Goal: Information Seeking & Learning: Find specific fact

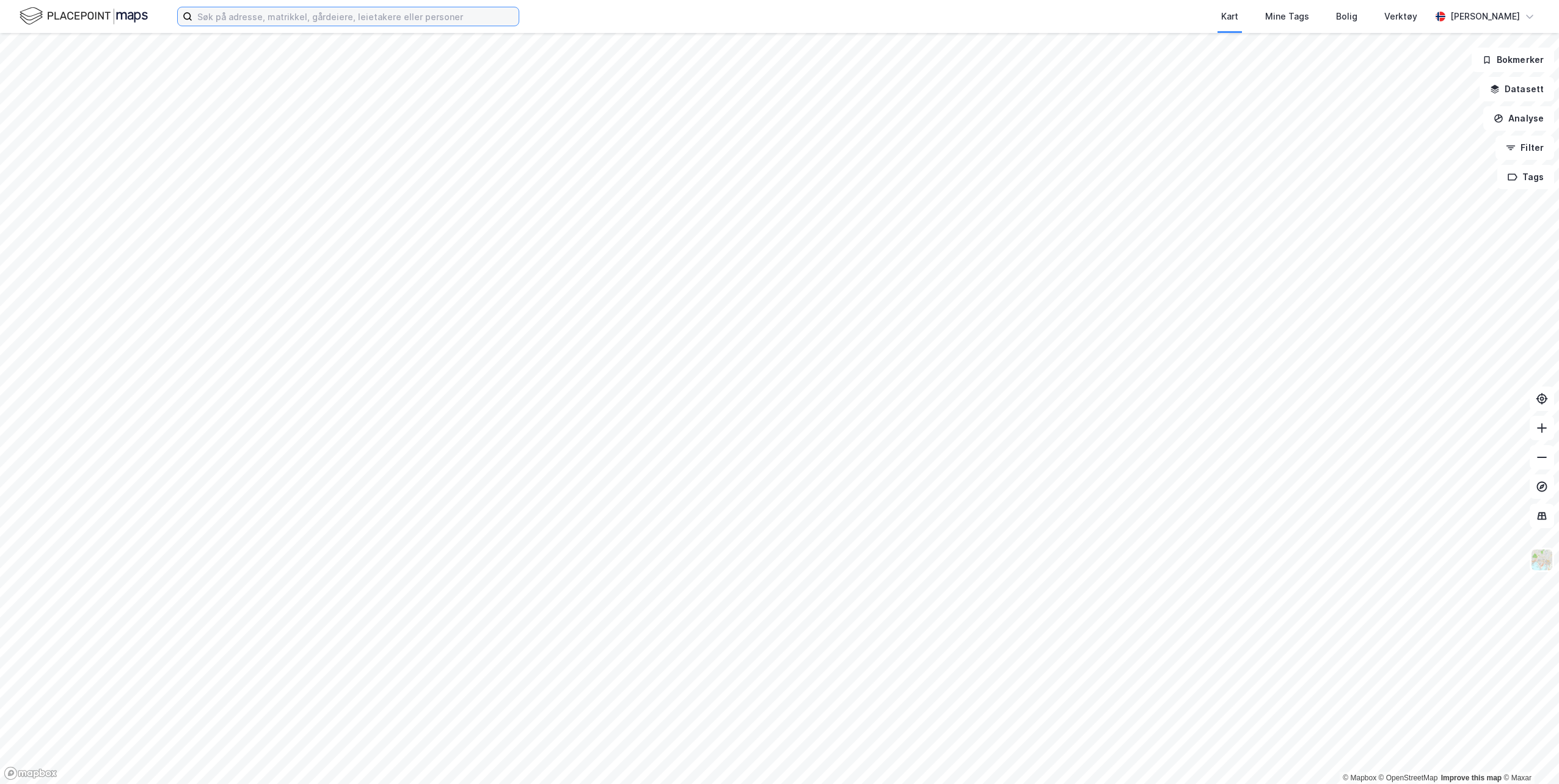
click at [283, 15] on input at bounding box center [355, 17] width 326 height 18
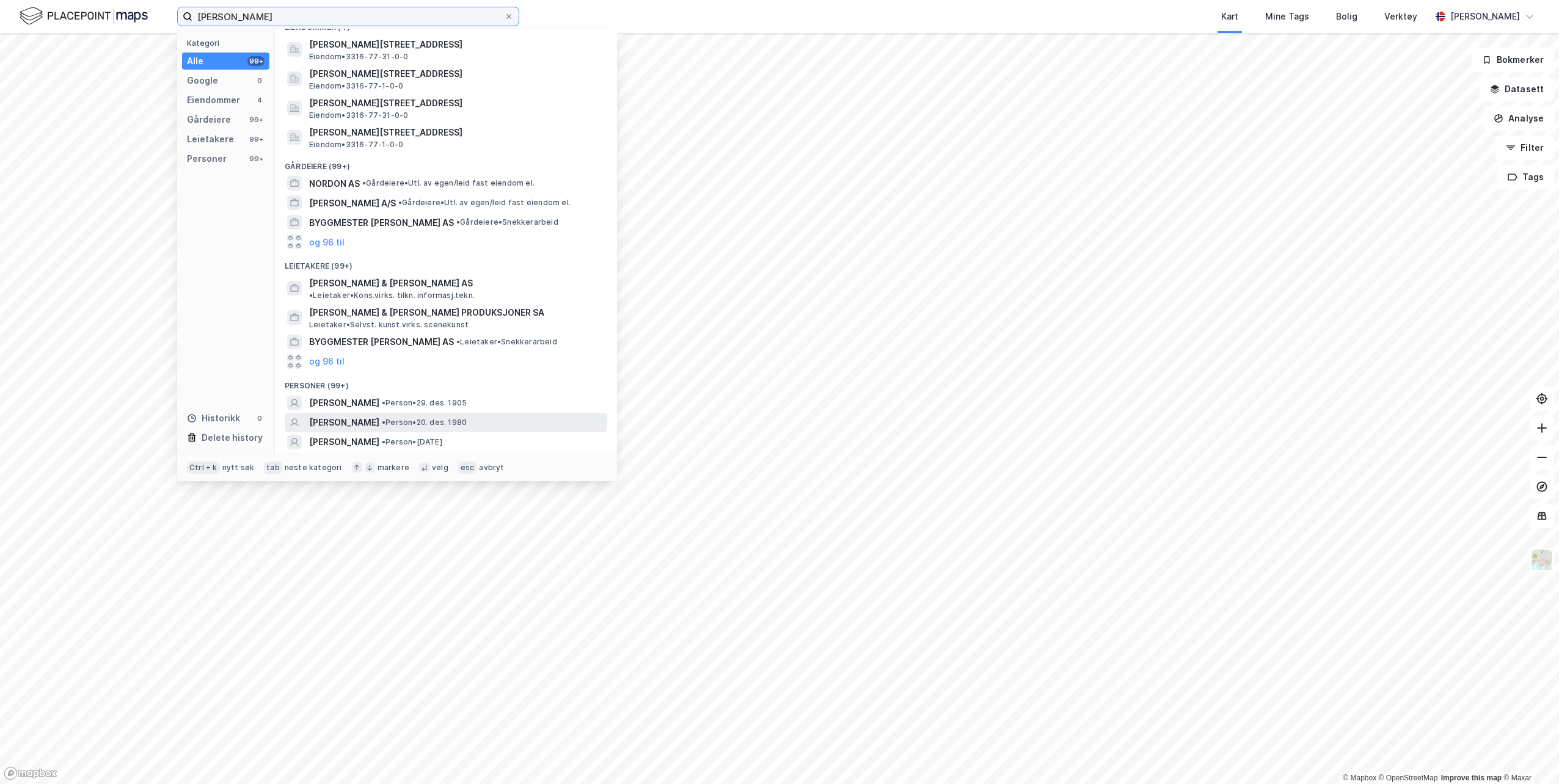
scroll to position [24, 0]
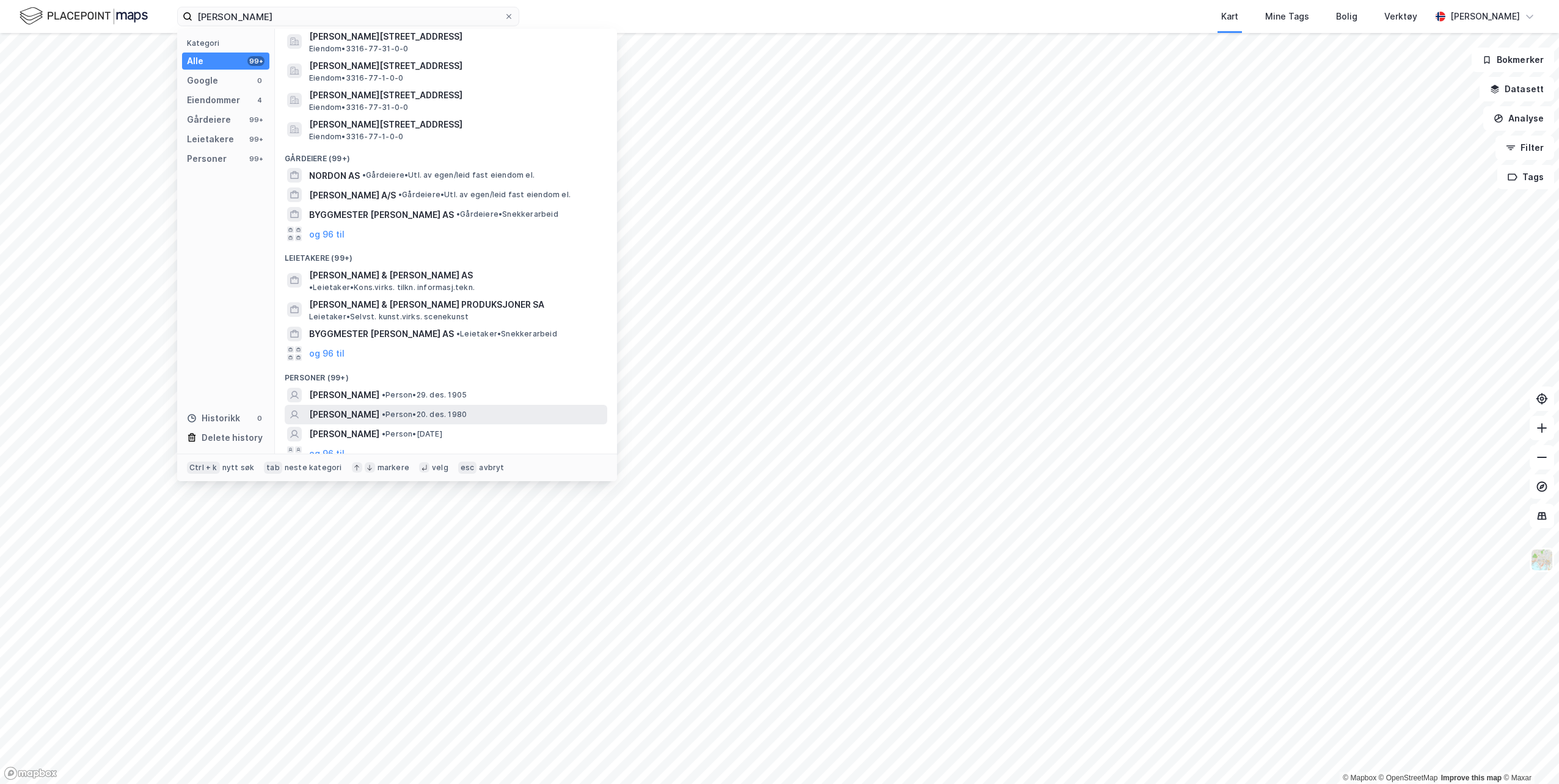
click at [353, 407] on span "[PERSON_NAME]" at bounding box center [344, 414] width 70 height 14
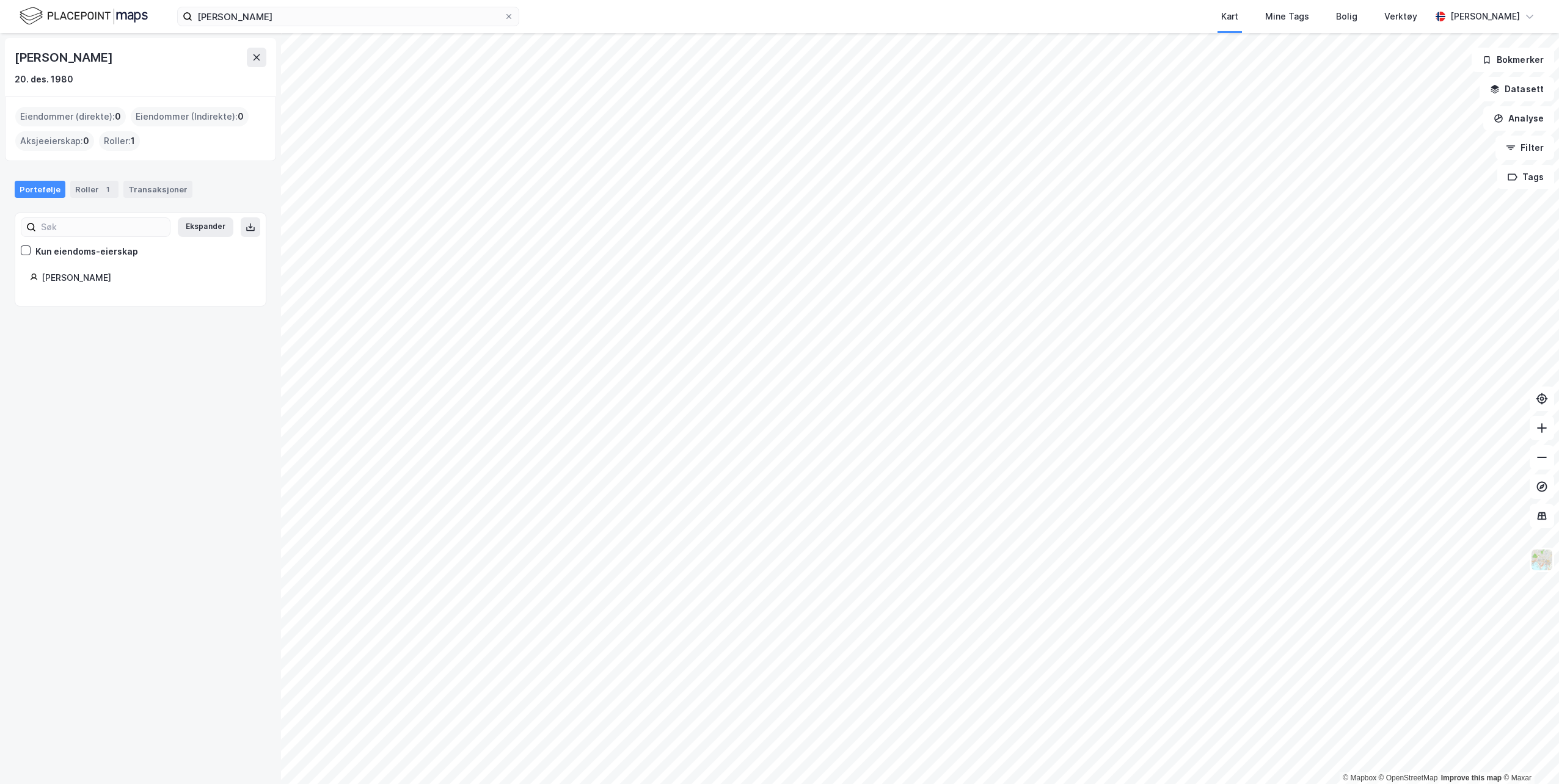
click at [116, 145] on div "Roller : 1" at bounding box center [119, 141] width 41 height 20
click at [90, 187] on div "Roller 1" at bounding box center [93, 189] width 48 height 17
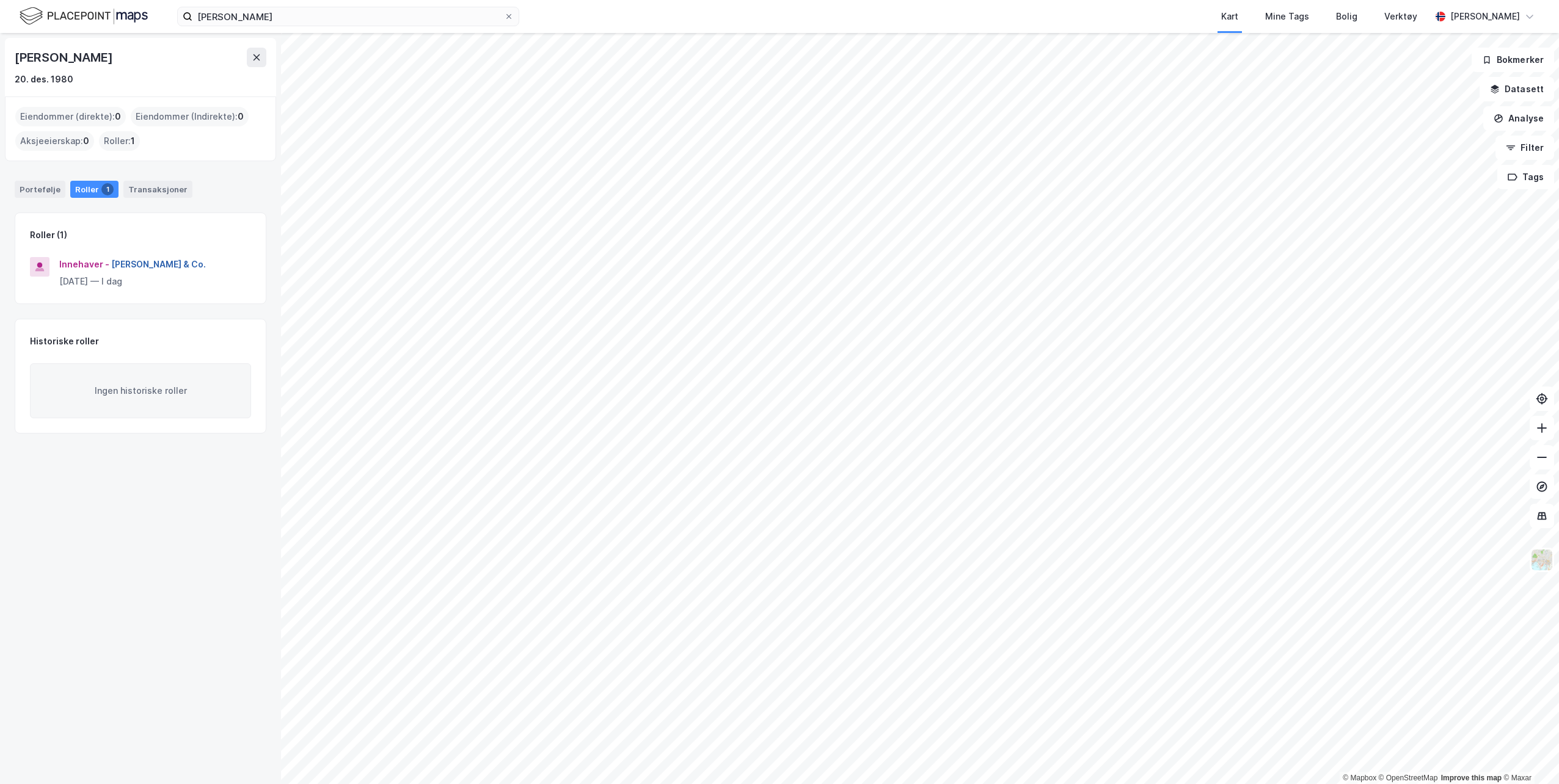
click at [0, 0] on button "[PERSON_NAME] & Co." at bounding box center [0, 0] width 0 height 0
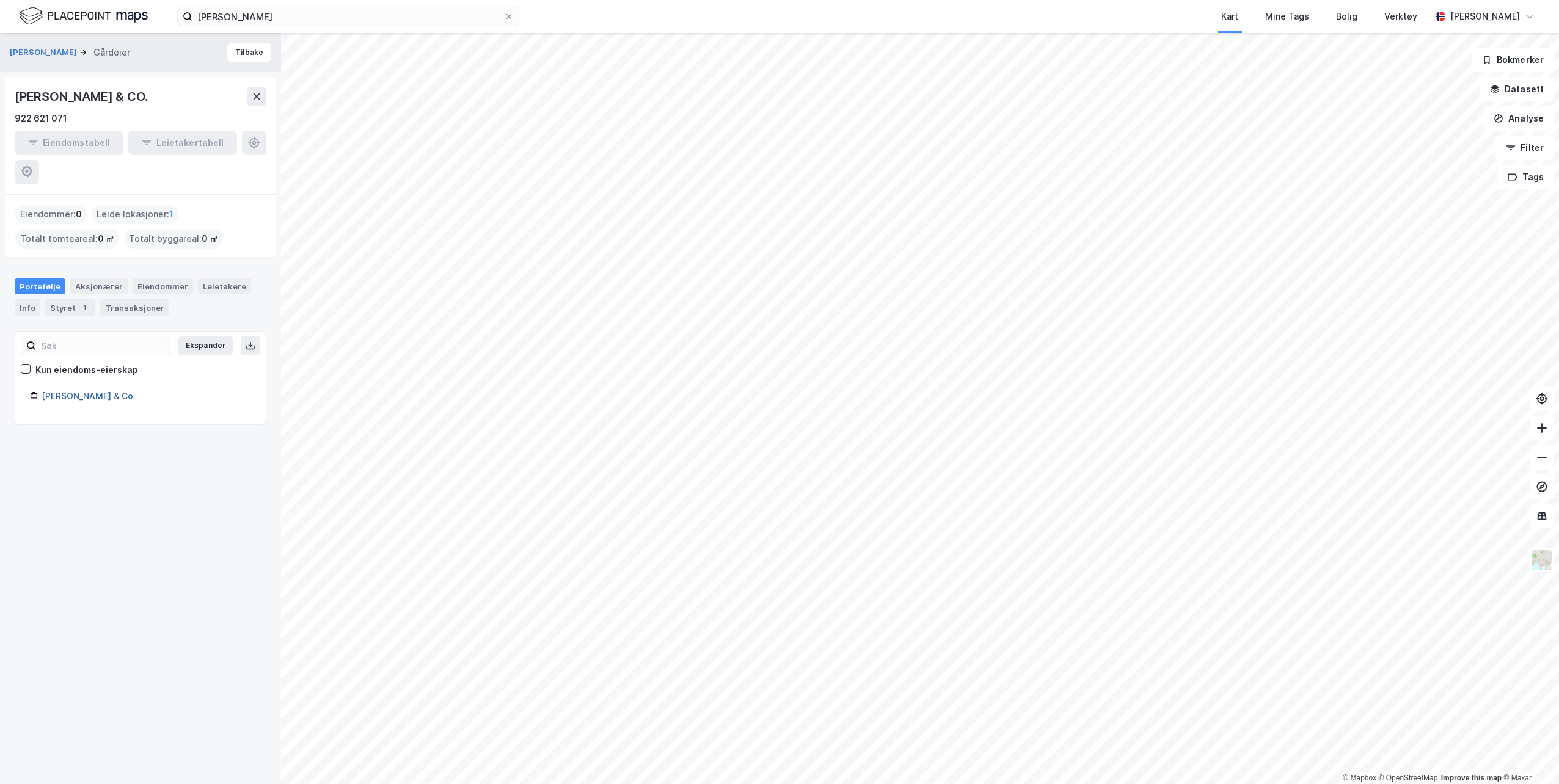
click at [62, 390] on link "[PERSON_NAME] & Co." at bounding box center [89, 396] width 94 height 11
drag, startPoint x: 10, startPoint y: 119, endPoint x: 65, endPoint y: 118, distance: 55.0
click at [65, 118] on div "[PERSON_NAME] & CO. 922 621 071 Eiendomstabell Leietakertabell" at bounding box center [140, 135] width 271 height 117
copy div "922 621 071"
click at [157, 439] on div "[PERSON_NAME] [PERSON_NAME] & CO. 922 621 071 Eiendomstabell Leietakertabell Ei…" at bounding box center [141, 408] width 281 height 751
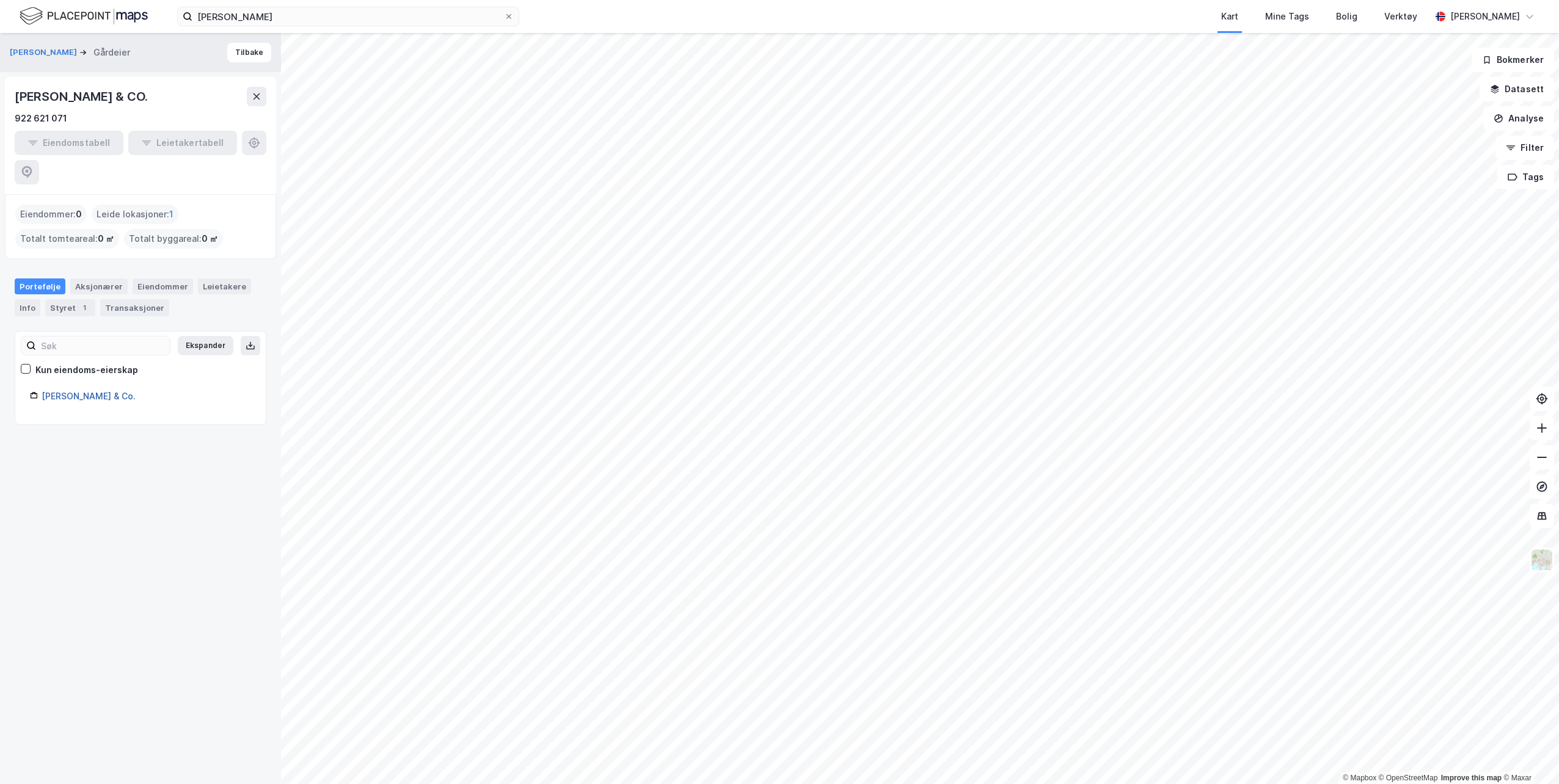
click at [73, 390] on link "[PERSON_NAME] & Co." at bounding box center [89, 396] width 94 height 11
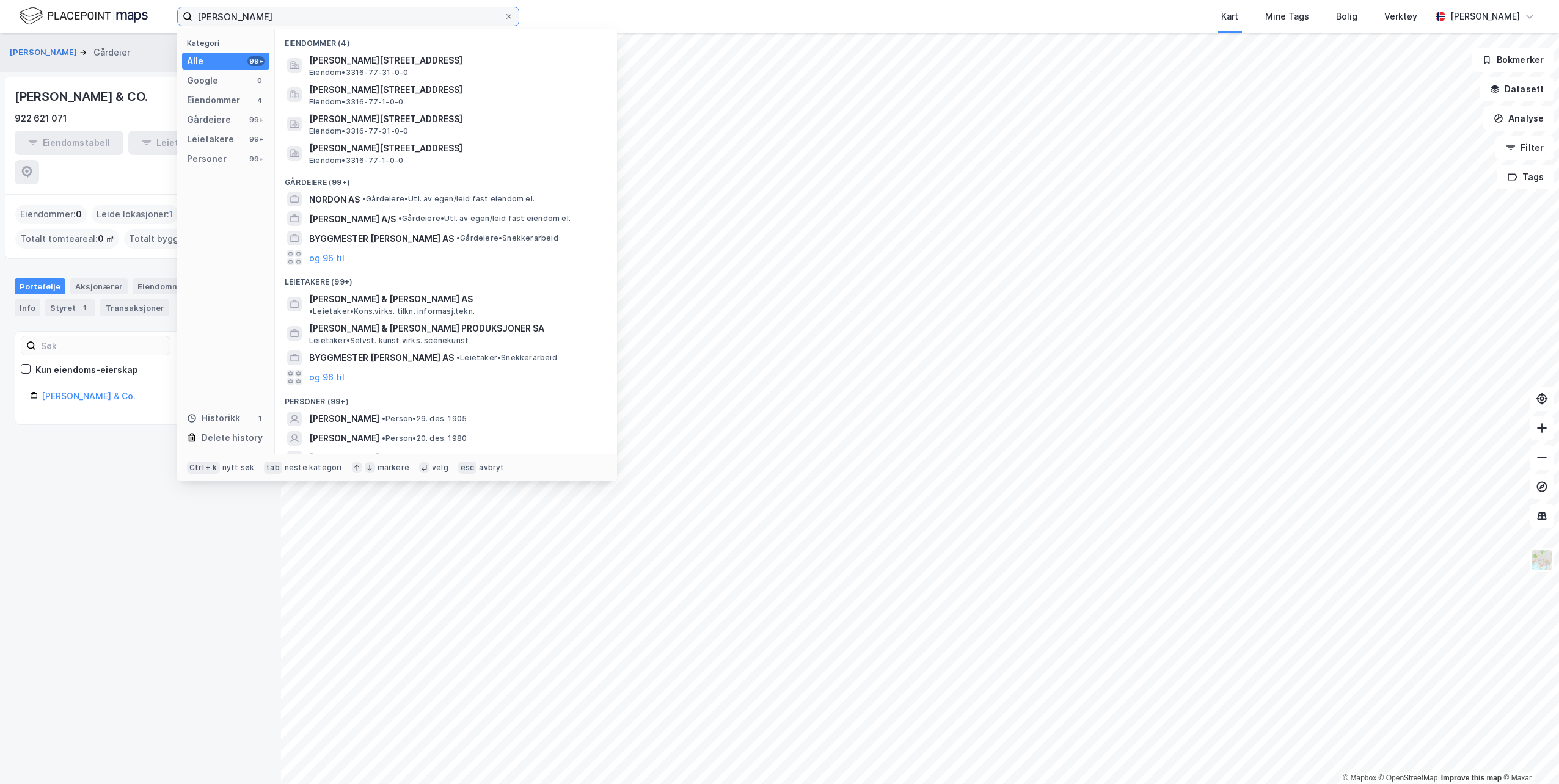
drag, startPoint x: 307, startPoint y: 18, endPoint x: 144, endPoint y: 34, distance: 163.8
click at [144, 34] on div "[PERSON_NAME] Kategori Alle 99+ Google 0 Eiendommer 4 Gårdeiere 99+ Leietakere …" at bounding box center [779, 392] width 1559 height 784
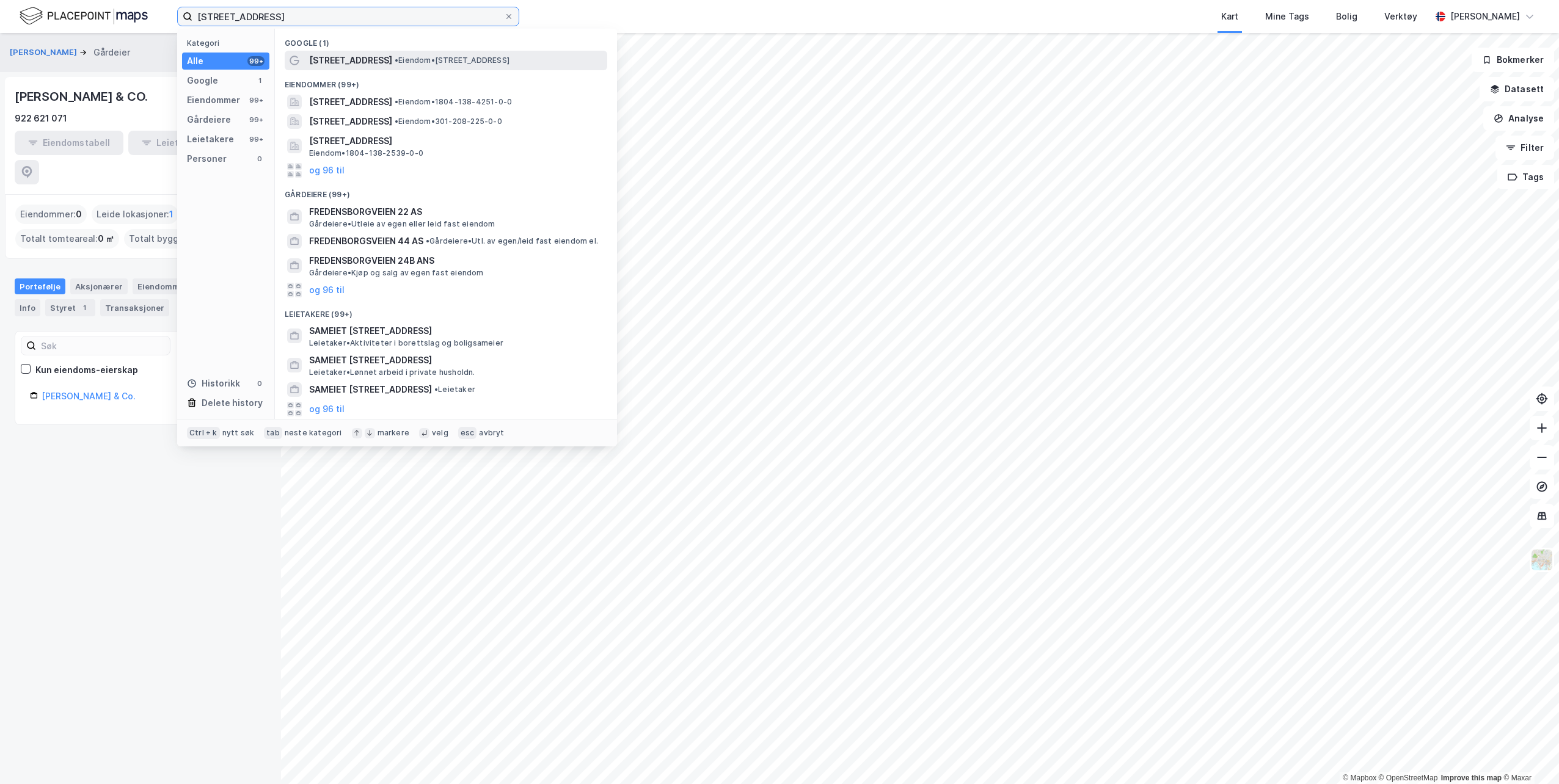
type input "[STREET_ADDRESS]"
click at [369, 57] on span "[STREET_ADDRESS]" at bounding box center [350, 60] width 83 height 14
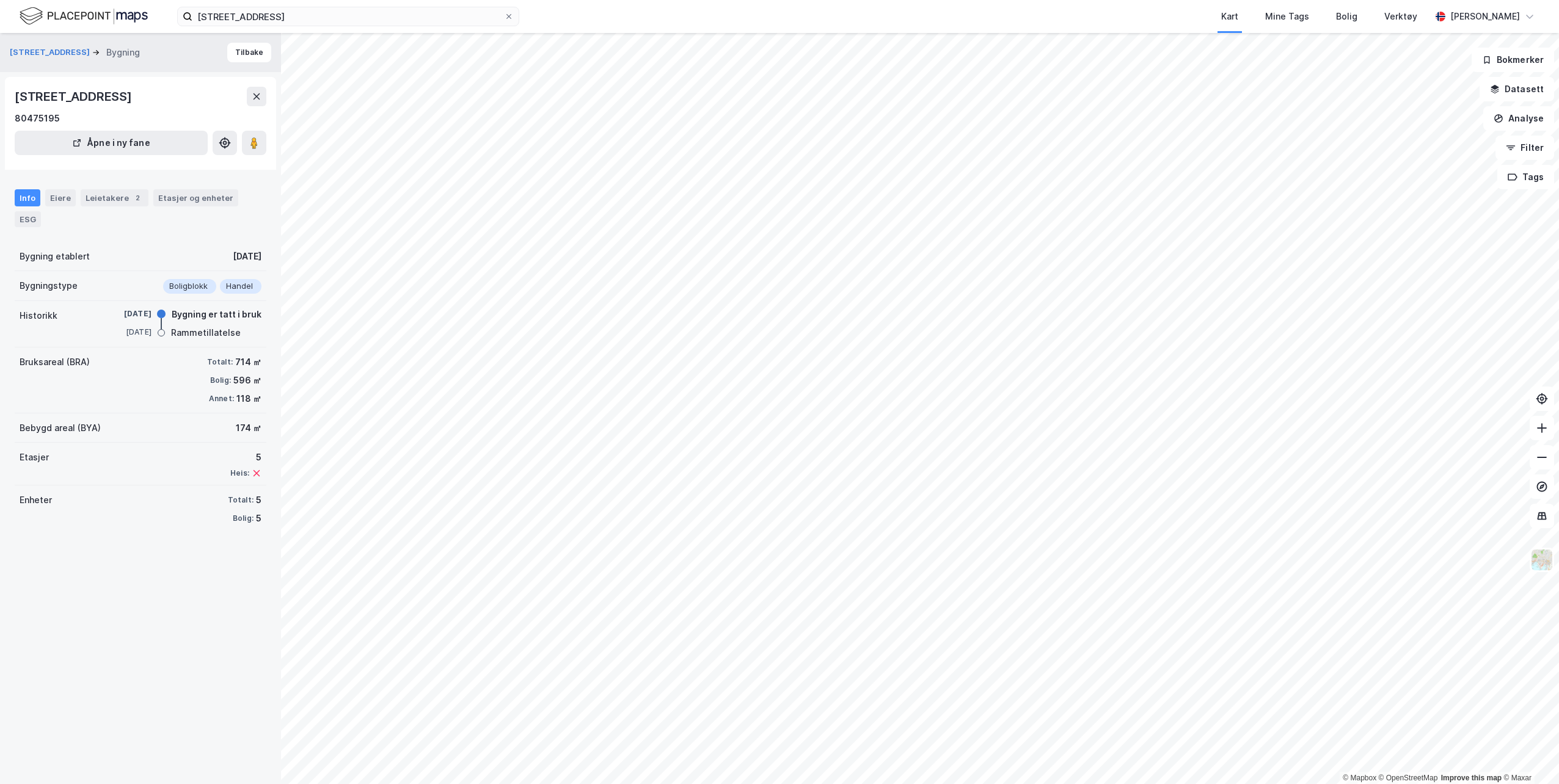
click at [458, 783] on html "Fredensborgveien 31 Kart Mine Tags [PERSON_NAME] Verktøy [PERSON_NAME] © Mapbox…" at bounding box center [779, 392] width 1559 height 784
